Goal: Find specific page/section: Find specific page/section

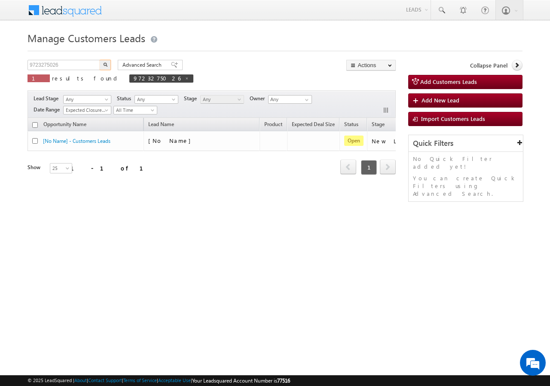
click at [69, 63] on input "9723275026" at bounding box center [65, 65] width 74 height 10
type input "8950066302"
click at [103, 62] on button "button" at bounding box center [105, 65] width 11 height 10
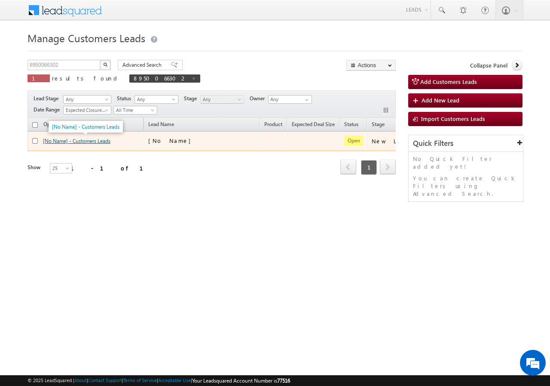
click at [90, 142] on link "[No Name] - Customers Leads" at bounding box center [77, 141] width 68 height 6
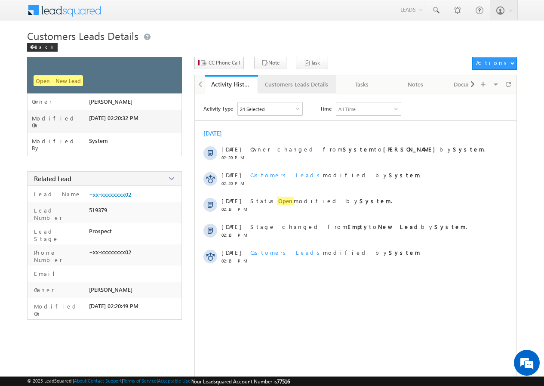
click at [290, 87] on div "Customers Leads Details" at bounding box center [296, 84] width 63 height 10
